Goal: Task Accomplishment & Management: Use online tool/utility

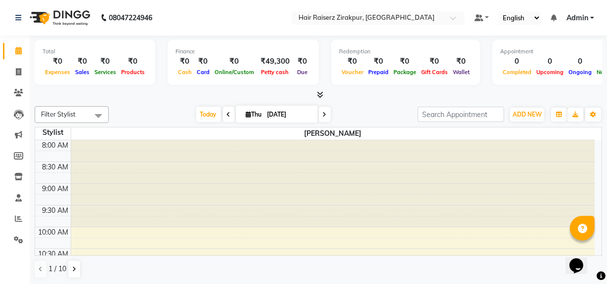
click at [29, 97] on li "Clients" at bounding box center [15, 93] width 30 height 21
click at [11, 95] on span at bounding box center [18, 93] width 17 height 11
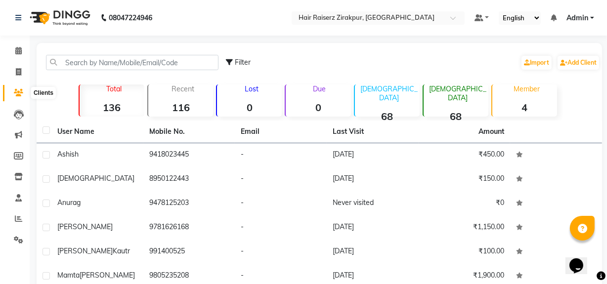
click at [20, 89] on icon at bounding box center [18, 92] width 9 height 7
click at [588, 68] on link "Add Client" at bounding box center [579, 63] width 42 height 14
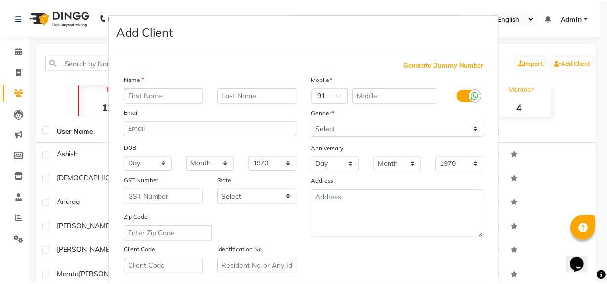
scroll to position [175, 0]
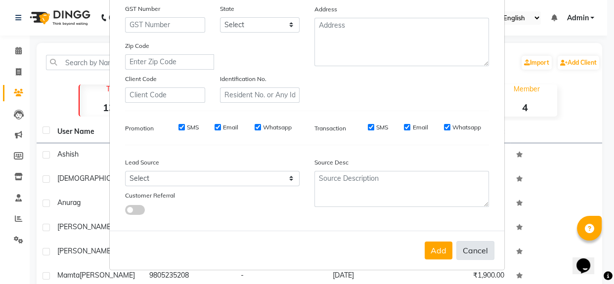
click at [471, 247] on button "Cancel" at bounding box center [475, 250] width 38 height 19
select select
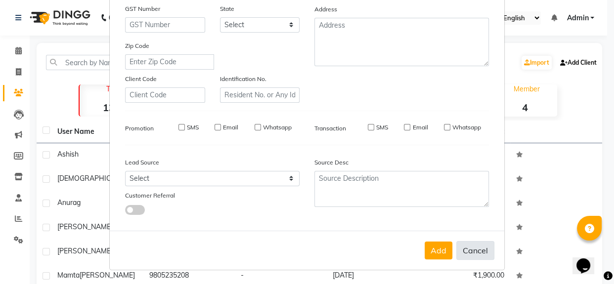
select select
checkbox input "false"
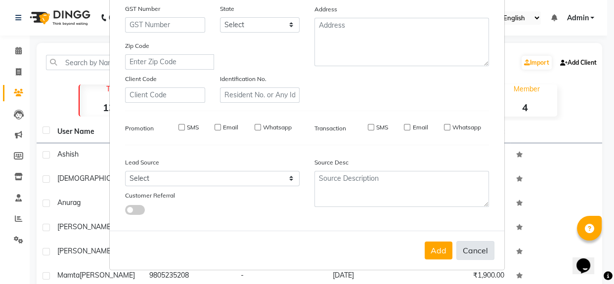
checkbox input "false"
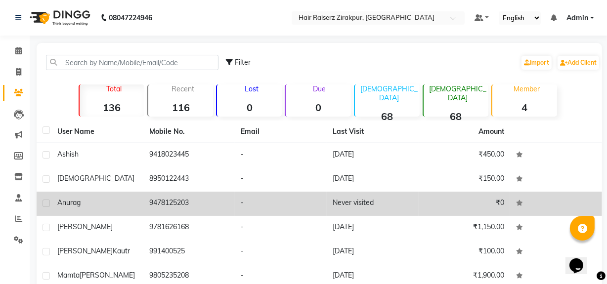
click at [372, 212] on td "Never visited" at bounding box center [373, 204] width 92 height 24
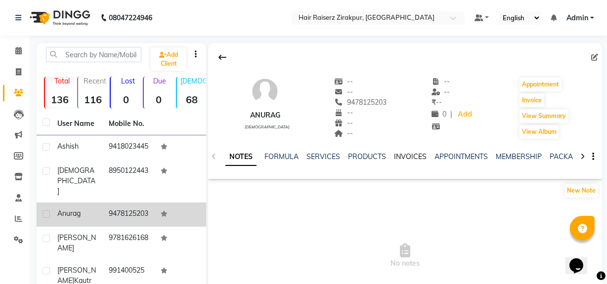
click at [408, 159] on link "INVOICES" at bounding box center [410, 156] width 33 height 9
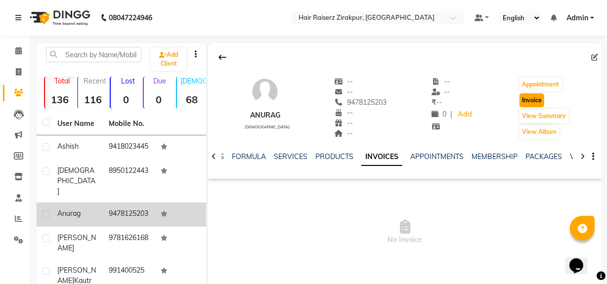
click at [530, 97] on button "Invoice" at bounding box center [532, 100] width 25 height 14
select select "8680"
select select "service"
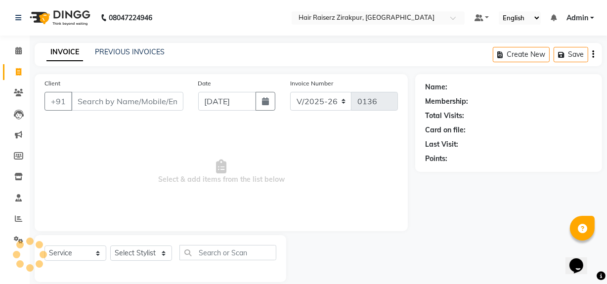
scroll to position [13, 0]
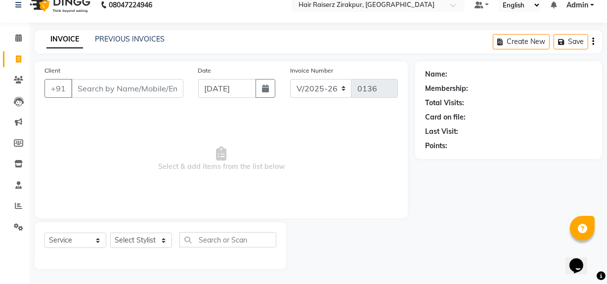
type input "9478125203"
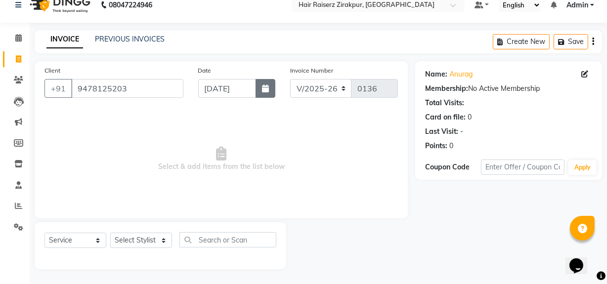
click at [273, 90] on button "button" at bounding box center [266, 88] width 20 height 19
select select "9"
select select "2025"
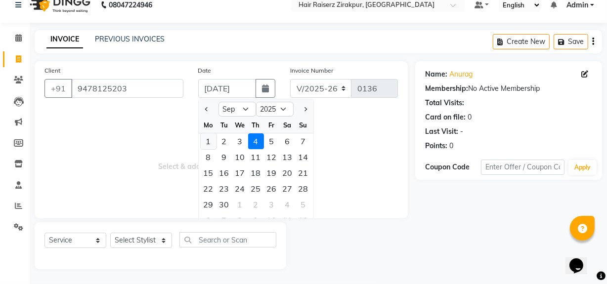
click at [207, 144] on div "1" at bounding box center [209, 141] width 16 height 16
type input "[DATE]"
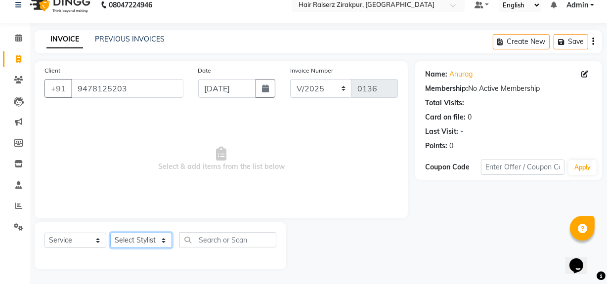
click at [163, 247] on select "Select Stylist [PERSON_NAME] Admin Akshay chhajlana Ashwin [PERSON_NAME] [PERSO…" at bounding box center [141, 240] width 62 height 15
select select "88900"
click at [110, 233] on select "Select Stylist [PERSON_NAME] Admin Akshay chhajlana Ashwin [PERSON_NAME] [PERSO…" at bounding box center [141, 240] width 62 height 15
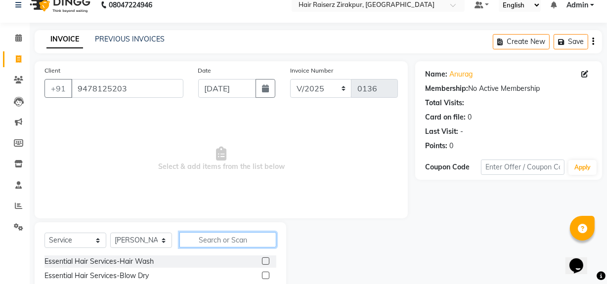
click at [199, 240] on input "text" at bounding box center [227, 239] width 97 height 15
type input "[PERSON_NAME]"
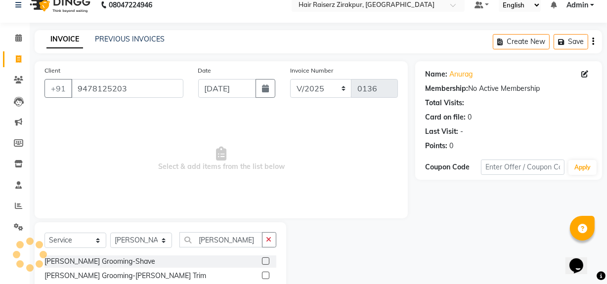
click at [262, 274] on label at bounding box center [265, 275] width 7 height 7
click at [262, 274] on input "checkbox" at bounding box center [265, 276] width 6 height 6
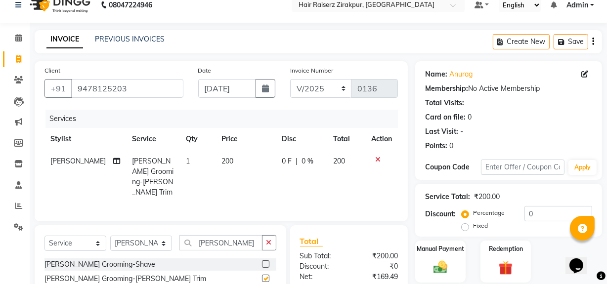
checkbox input "false"
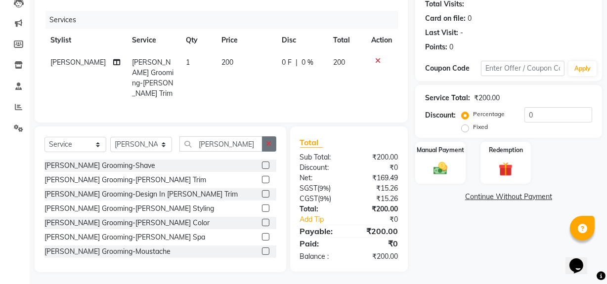
click at [268, 145] on button "button" at bounding box center [269, 143] width 14 height 15
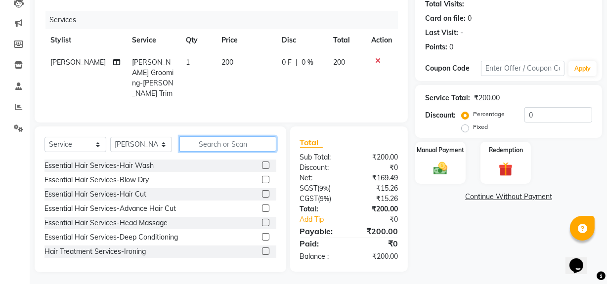
click at [236, 142] on input "text" at bounding box center [227, 143] width 97 height 15
type input "HAIR"
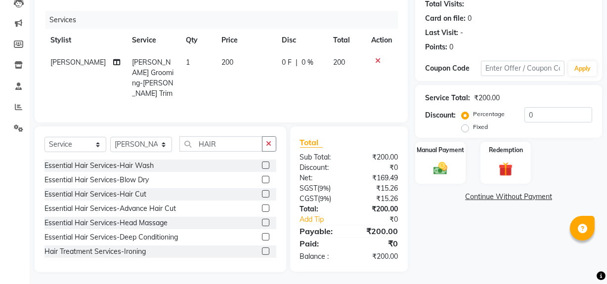
click at [421, 249] on div "Name: [PERSON_NAME] Membership: No Active Membership Total Visits: Card on file…" at bounding box center [512, 117] width 194 height 310
